Goal: Task Accomplishment & Management: Manage account settings

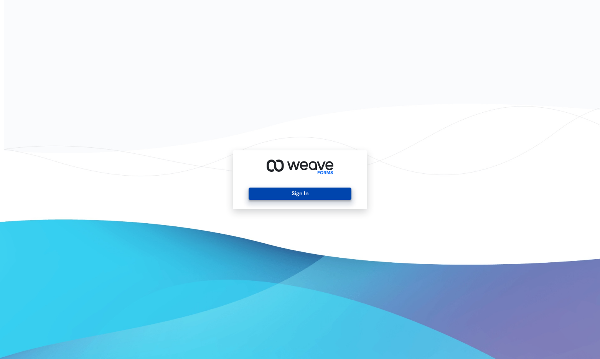
click at [333, 192] on button "Sign In" at bounding box center [299, 193] width 102 height 12
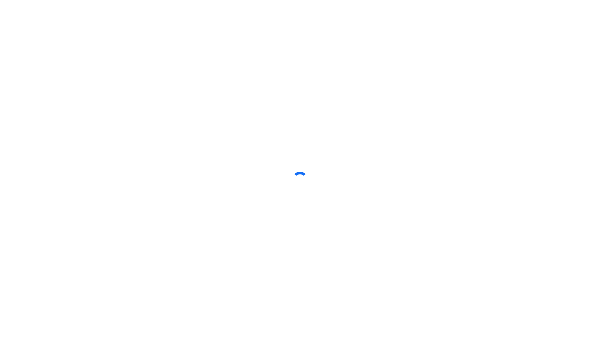
click at [305, 117] on div at bounding box center [300, 179] width 600 height 359
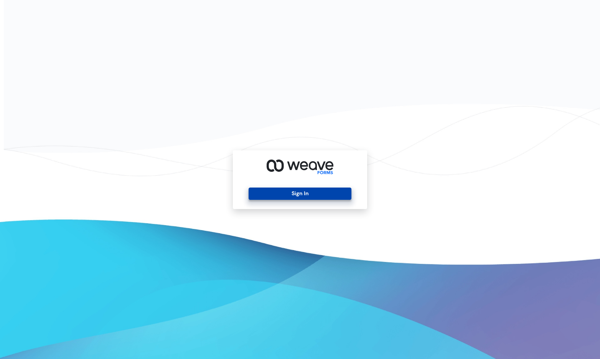
click at [305, 194] on button "Sign In" at bounding box center [299, 193] width 102 height 12
